Goal: Task Accomplishment & Management: Manage account settings

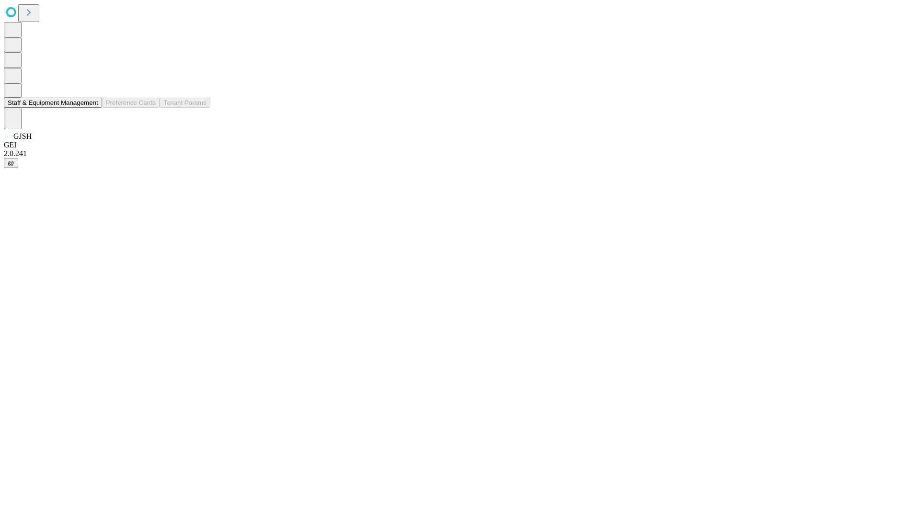
click at [91, 108] on button "Staff & Equipment Management" at bounding box center [53, 103] width 98 height 10
